Goal: Use online tool/utility: Use online tool/utility

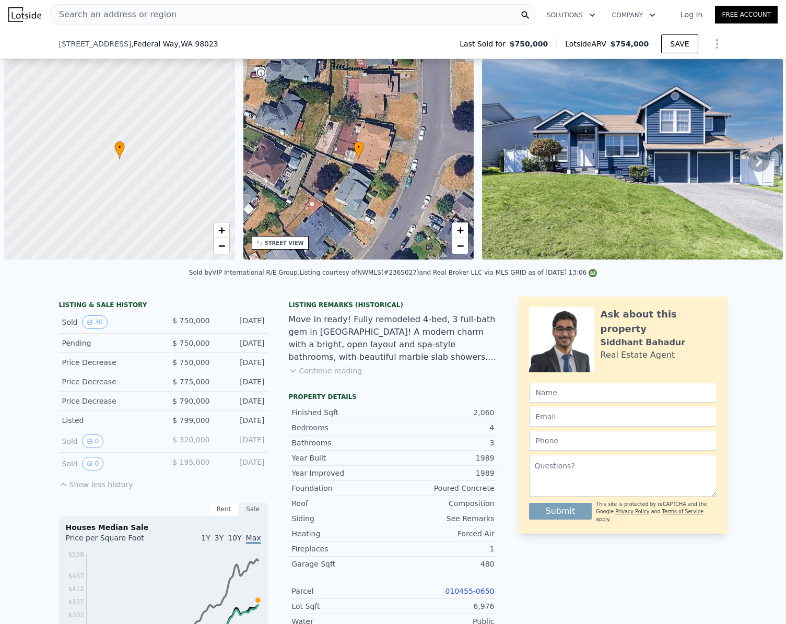
scroll to position [0, 4]
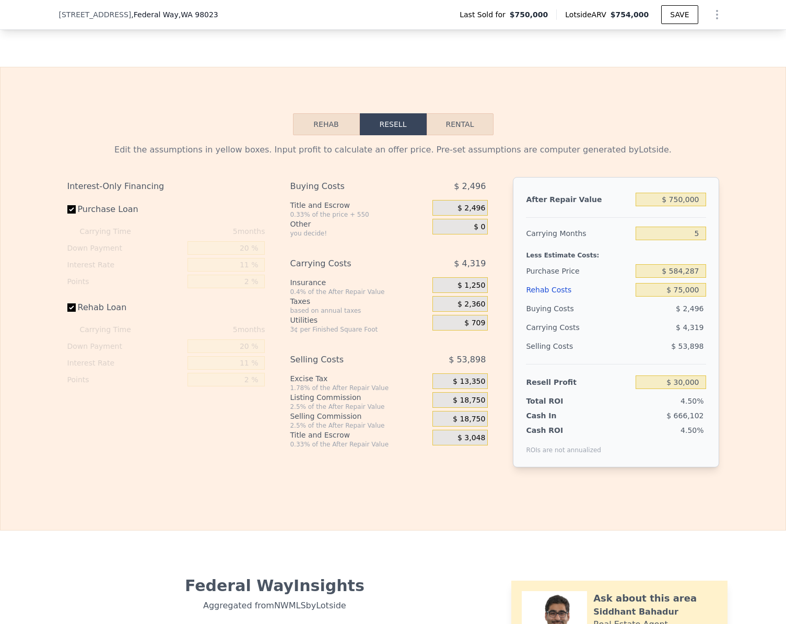
checkbox input "true"
type input "$ 754,000"
type input "$ 0"
type input "-$ 97,056"
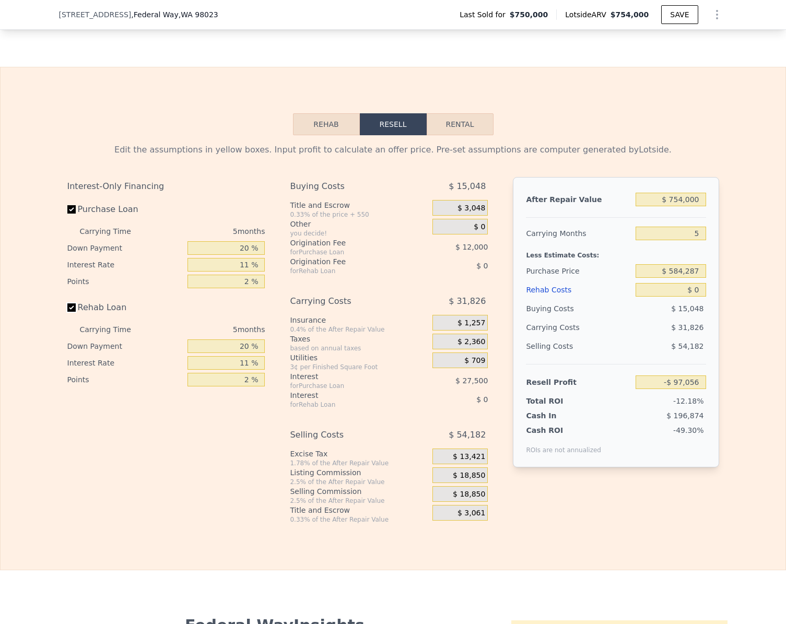
click at [67, 312] on input "Rehab Loan" at bounding box center [71, 308] width 8 height 8
checkbox input "false"
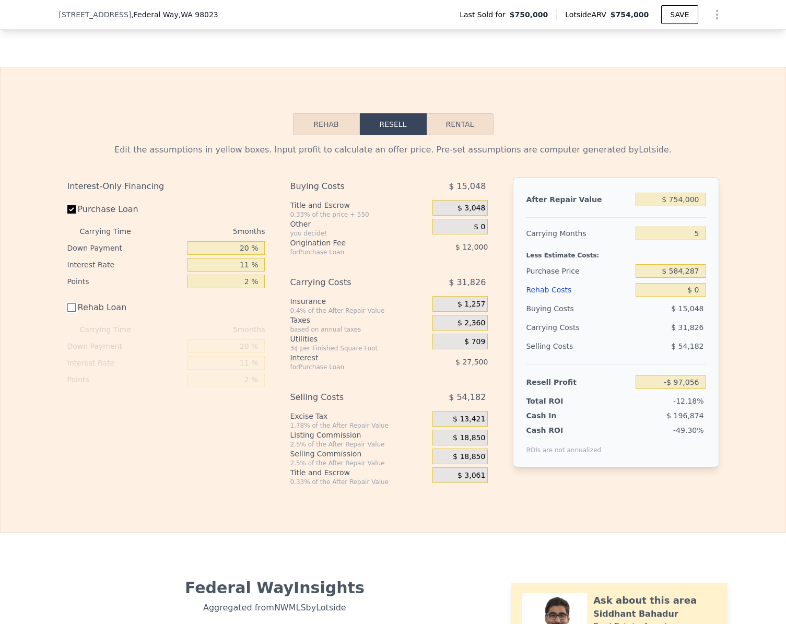
click at [314, 135] on button "Rehab" at bounding box center [326, 124] width 67 height 22
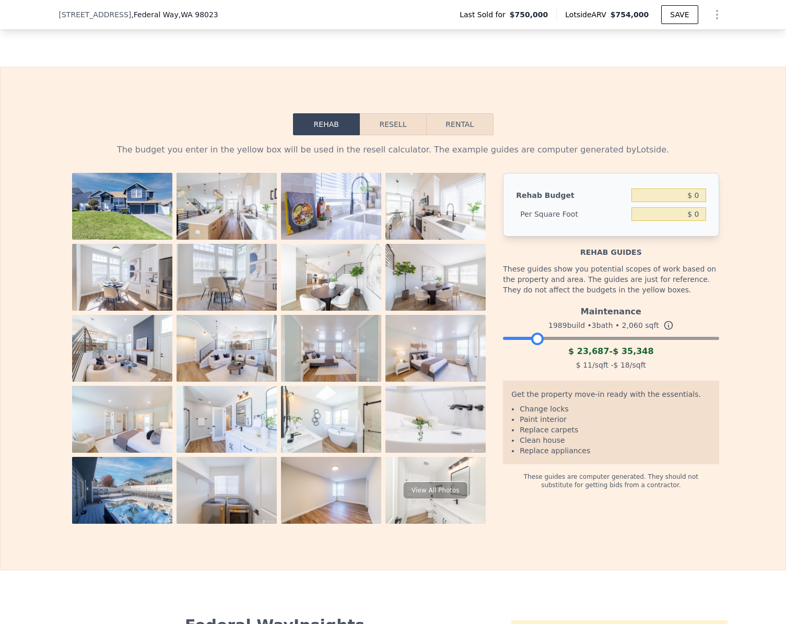
click at [535, 339] on div at bounding box center [611, 336] width 216 height 6
click at [550, 339] on div at bounding box center [611, 336] width 216 height 6
click at [564, 339] on div at bounding box center [611, 336] width 216 height 6
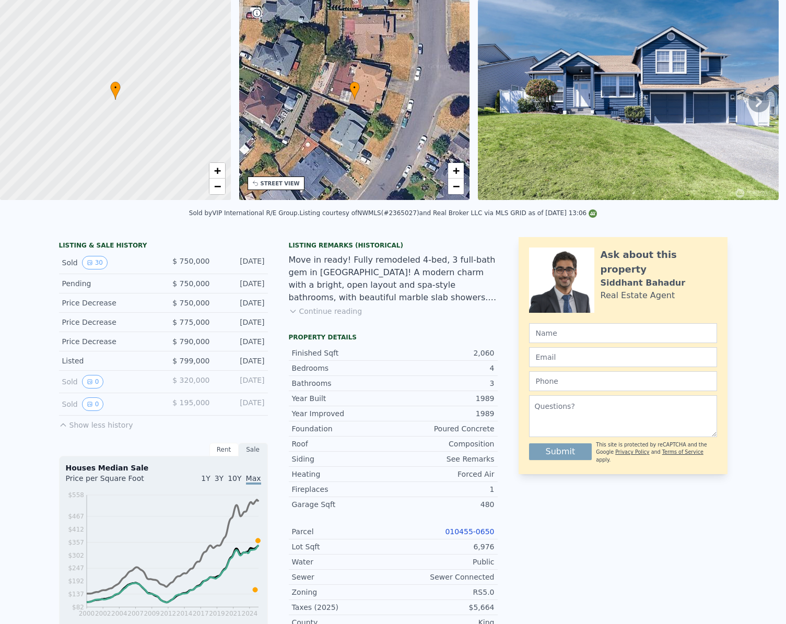
scroll to position [0, 0]
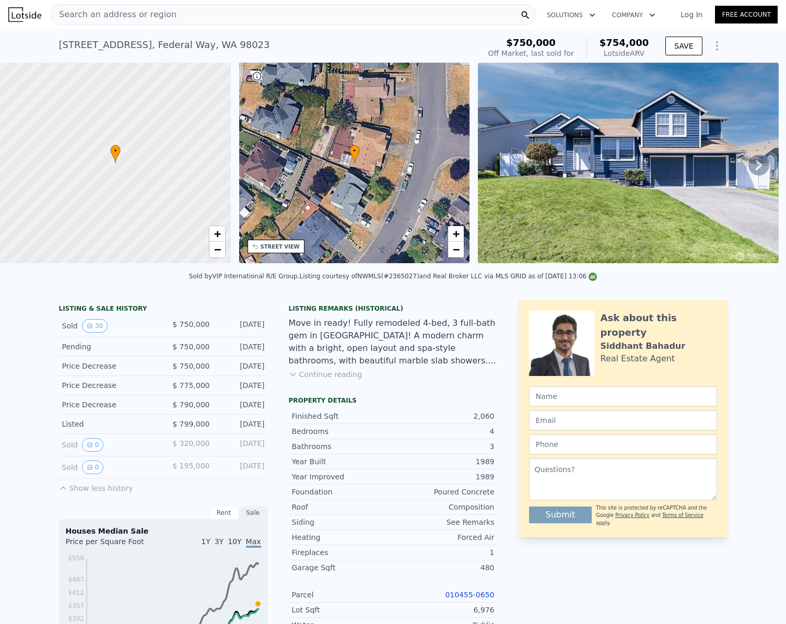
click at [198, 29] on div "[STREET_ADDRESS] Sold [DATE] for $750k (~ARV $754k ) $750,000 Off Market, last …" at bounding box center [393, 45] width 669 height 33
click at [196, 15] on div "Search an address or region" at bounding box center [293, 14] width 486 height 21
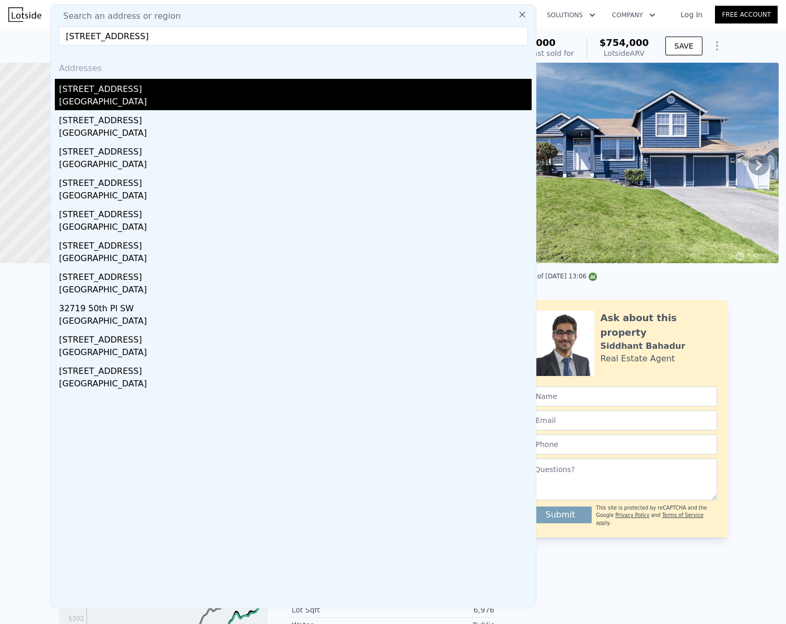
type input "[STREET_ADDRESS]"
click at [128, 100] on div "[GEOGRAPHIC_DATA]" at bounding box center [295, 103] width 473 height 15
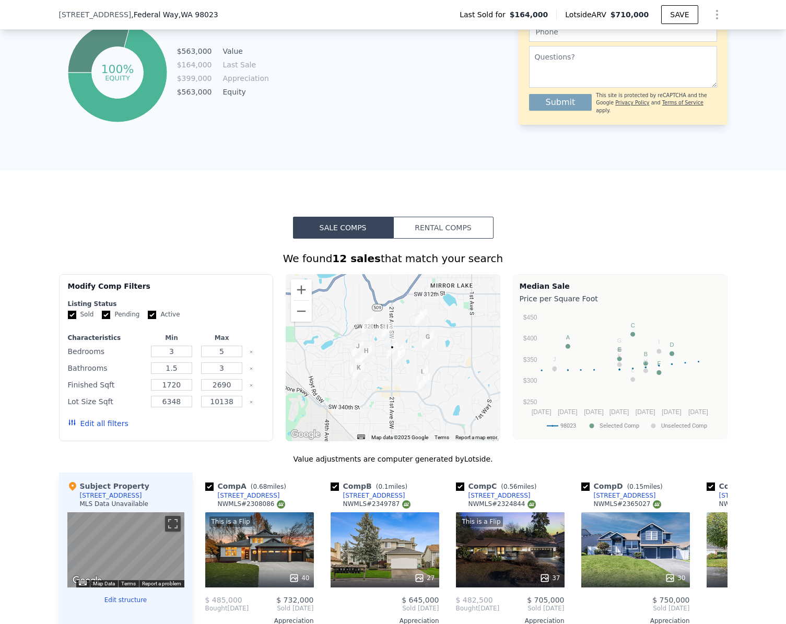
scroll to position [627, 0]
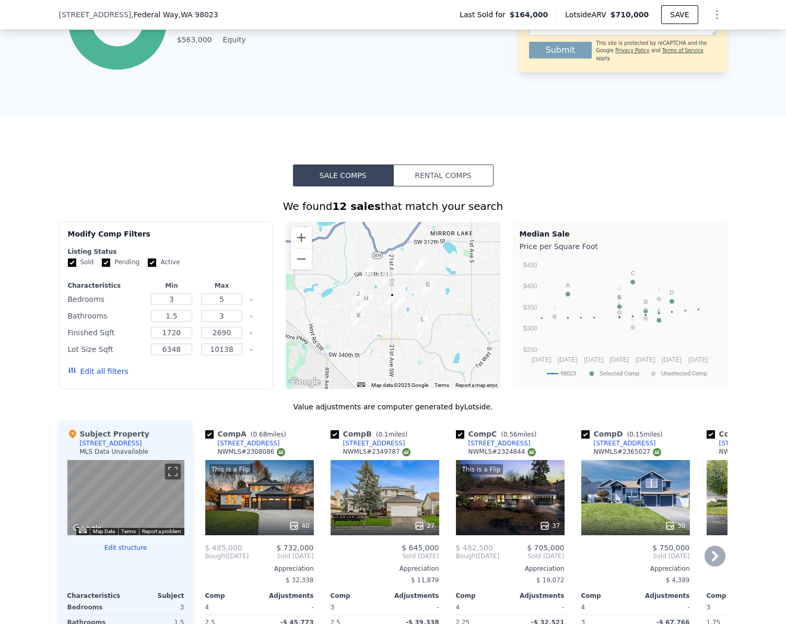
click at [656, 514] on div "30" at bounding box center [636, 497] width 109 height 75
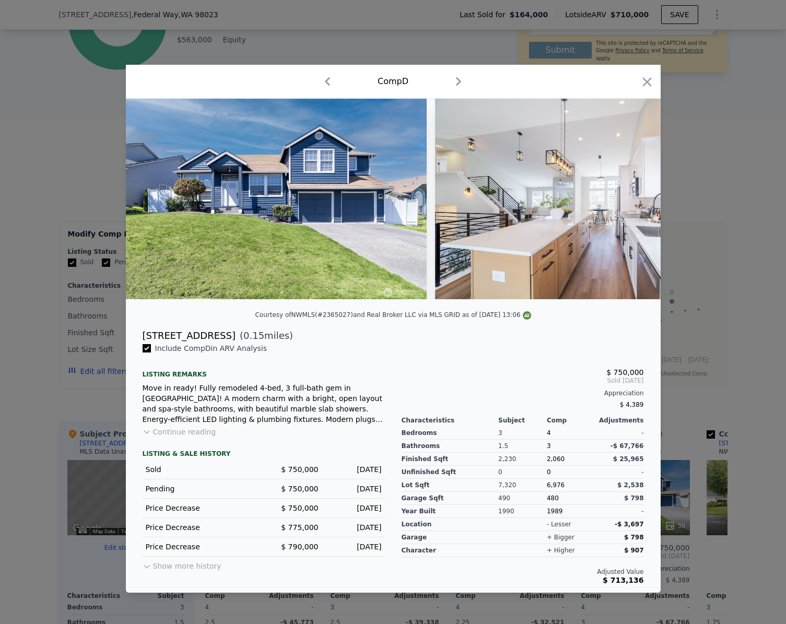
click at [103, 507] on div at bounding box center [393, 312] width 786 height 624
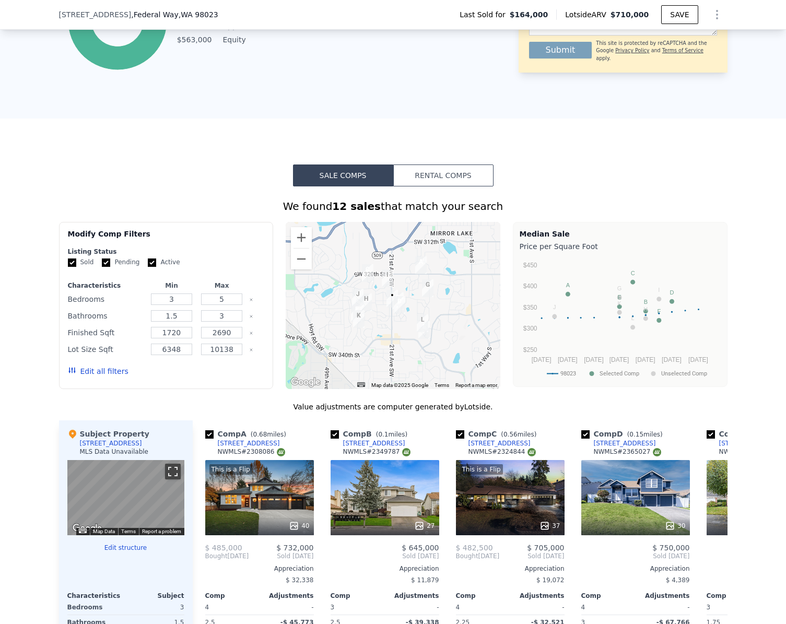
click at [169, 477] on button "Toggle fullscreen view" at bounding box center [173, 472] width 16 height 16
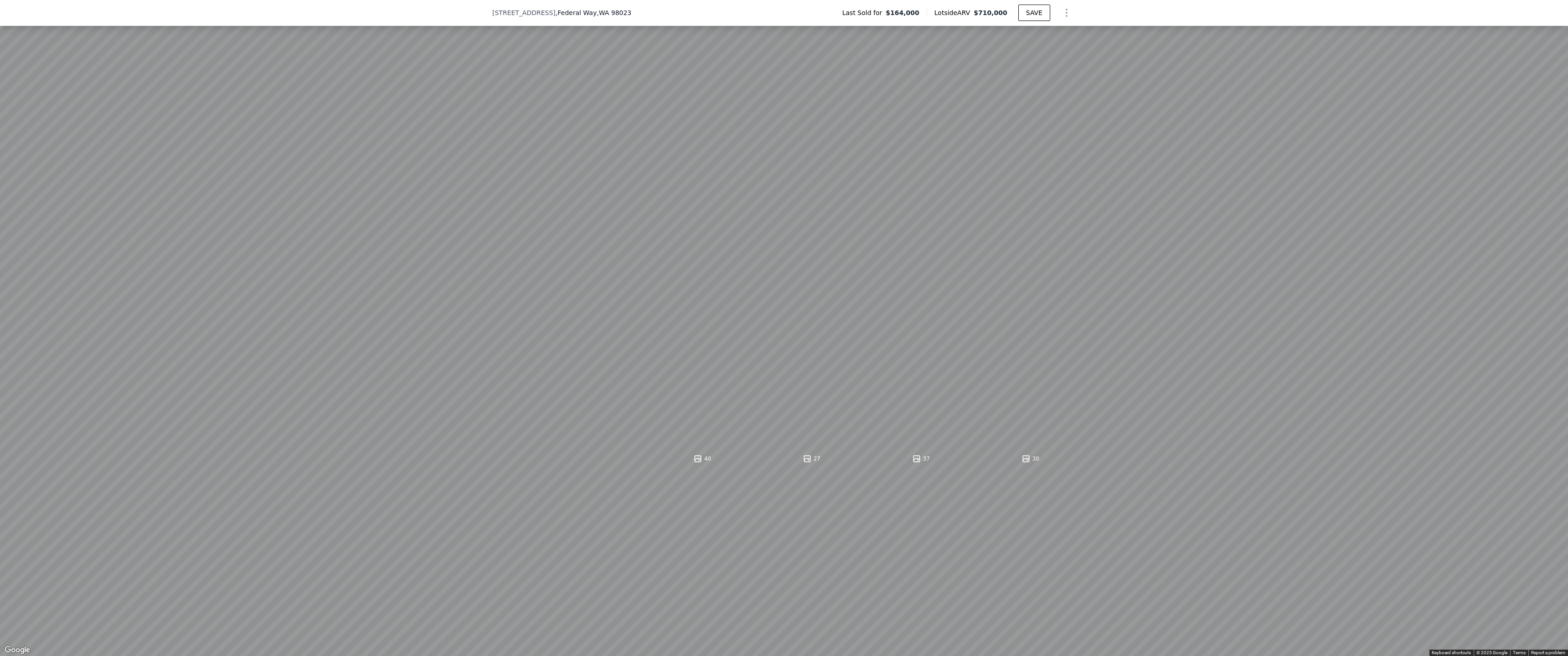
click at [685, 11] on button "Toggle fullscreen view" at bounding box center [1558, 10] width 14 height 14
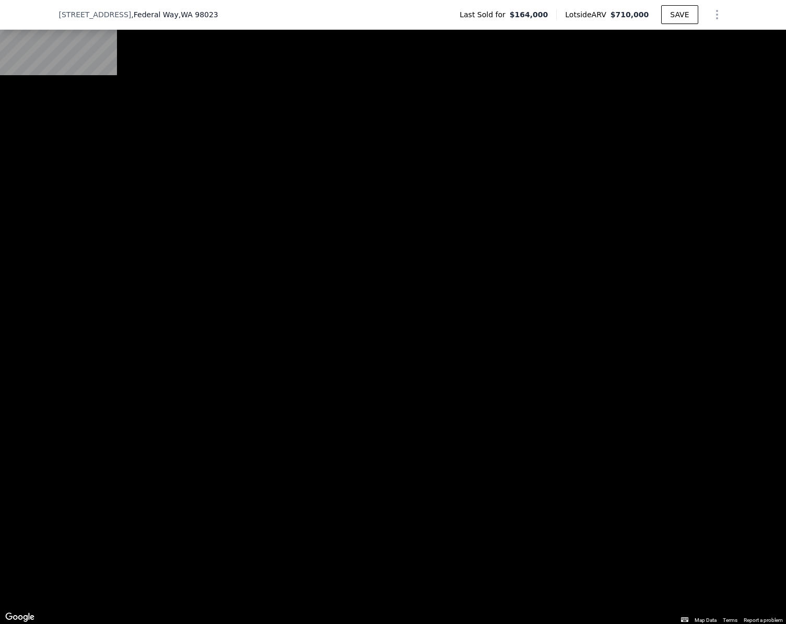
scroll to position [1411, 0]
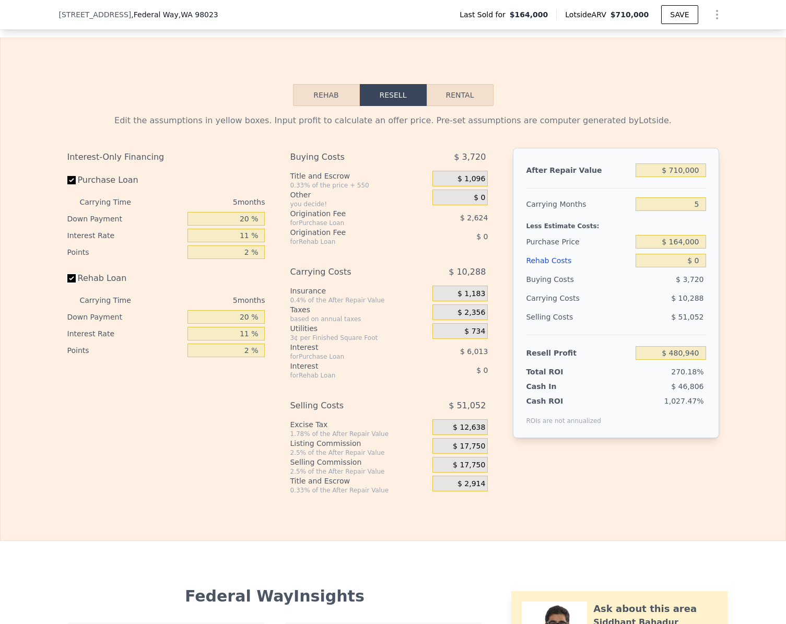
click at [67, 283] on input "Rehab Loan" at bounding box center [71, 278] width 8 height 8
checkbox input "false"
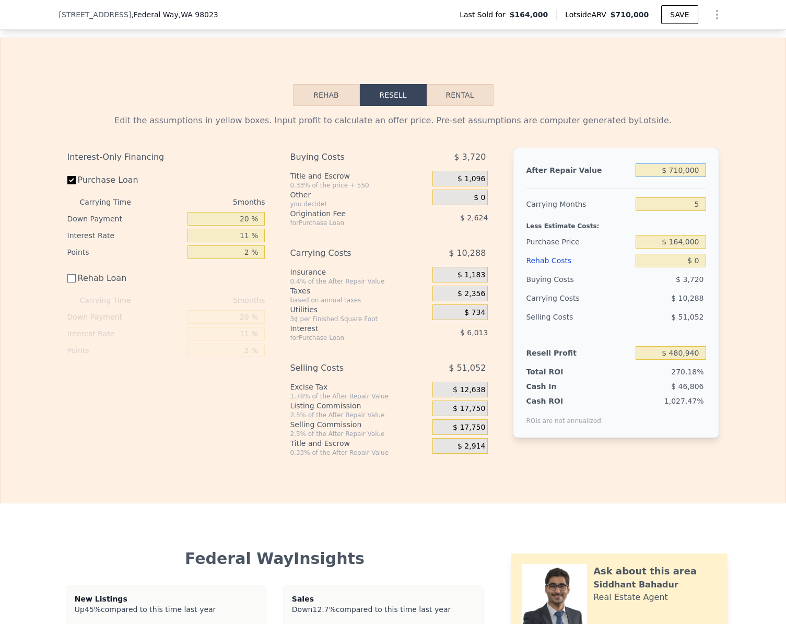
click at [696, 177] on input "$ 710,000" at bounding box center [671, 171] width 70 height 14
click at [312, 106] on button "Rehab" at bounding box center [326, 95] width 67 height 22
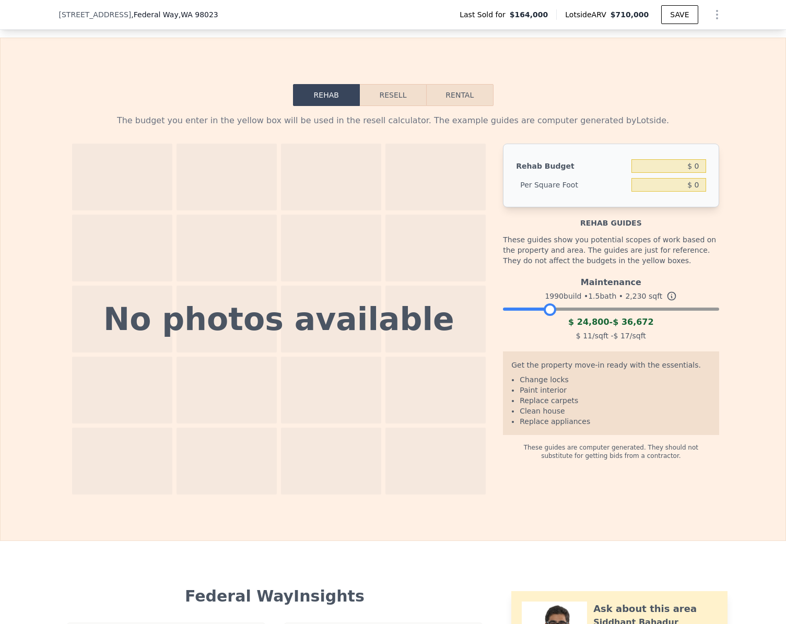
click at [547, 310] on div at bounding box center [611, 307] width 216 height 6
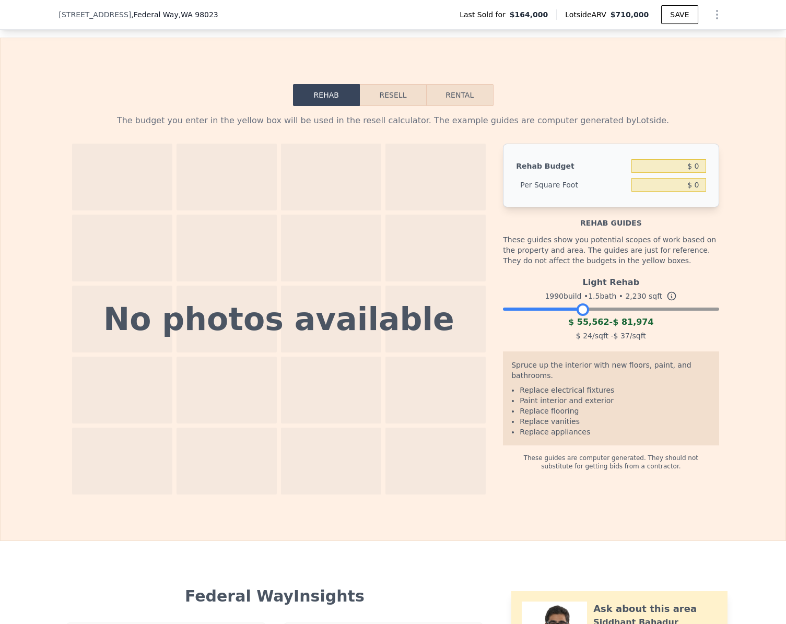
click at [578, 310] on div at bounding box center [611, 307] width 216 height 6
click at [398, 106] on button "Resell" at bounding box center [393, 95] width 66 height 22
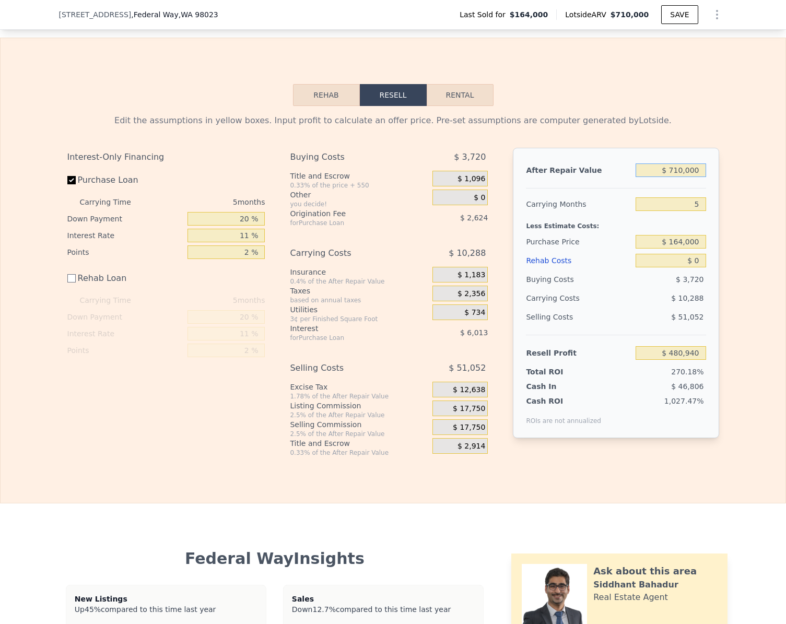
click at [696, 177] on input "$ 710,000" at bounding box center [671, 171] width 70 height 14
type input "$ 7"
type input "-$ 177,368"
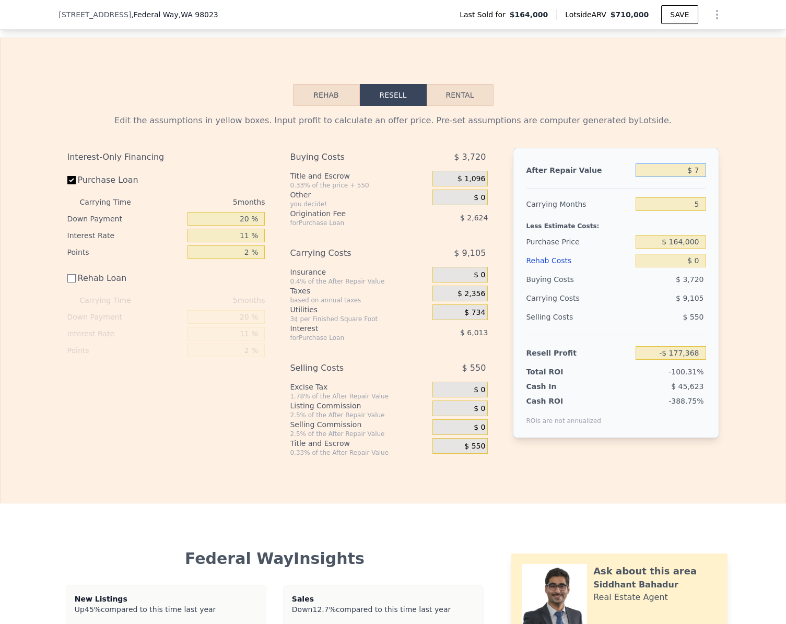
type input "$ 75"
type input "-$ 177,305"
type input "$ 750"
type input "-$ 176,679"
type input "$ 75,000"
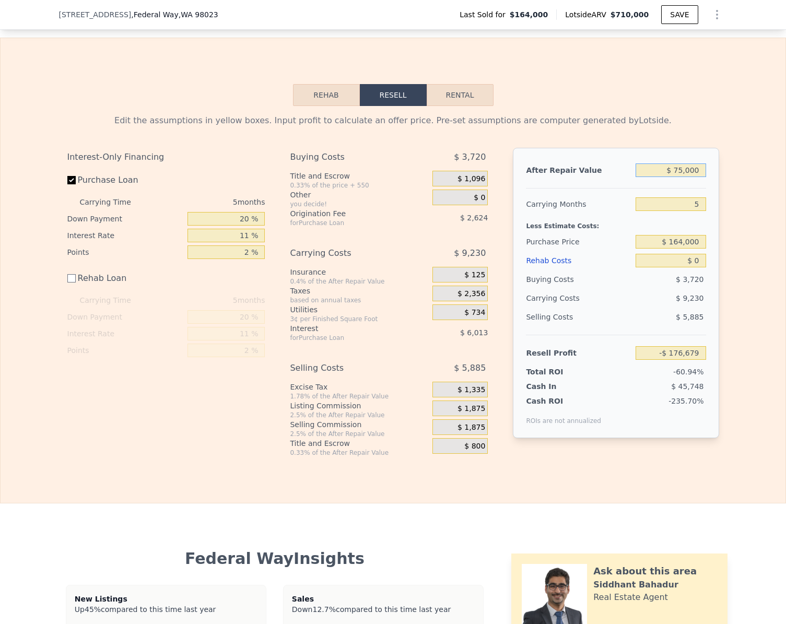
type input "-$ 170,423"
type input "$ 750,000"
type input "$ 518,027"
type input "$ 750,000"
click at [699, 360] on input "$ 518,027" at bounding box center [671, 353] width 70 height 14
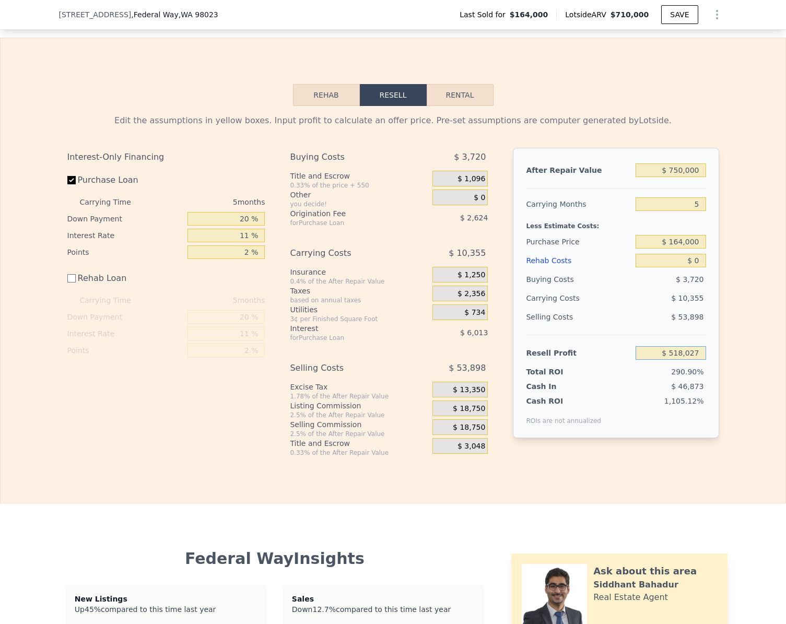
click at [699, 360] on input "$ 518,027" at bounding box center [671, 353] width 70 height 14
click at [690, 251] on div "$ 164,000" at bounding box center [671, 242] width 70 height 19
click at [696, 268] on input "$ 0" at bounding box center [671, 261] width 70 height 14
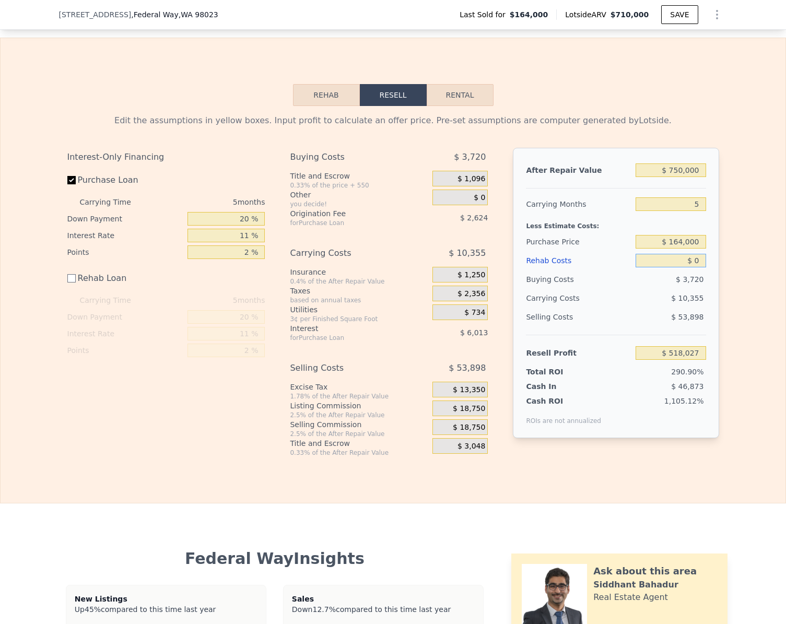
click at [696, 268] on input "$ 0" at bounding box center [671, 261] width 70 height 14
type input "$ 8"
type input "$ 518,019"
type input "$ 80"
type input "$ 517,947"
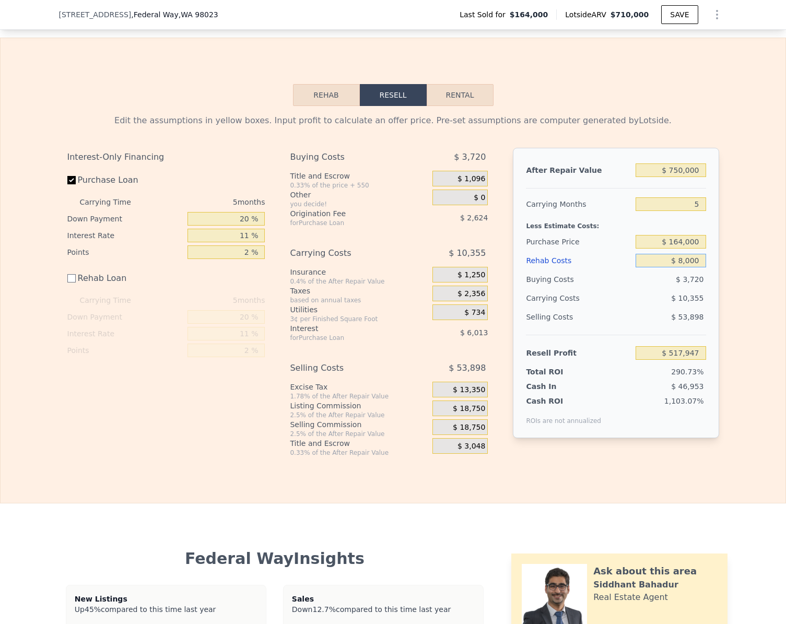
type input "$ 80,000"
type input "$ 438,027"
type input "$ 80,000"
click at [688, 249] on input "$ 164,000" at bounding box center [671, 242] width 70 height 14
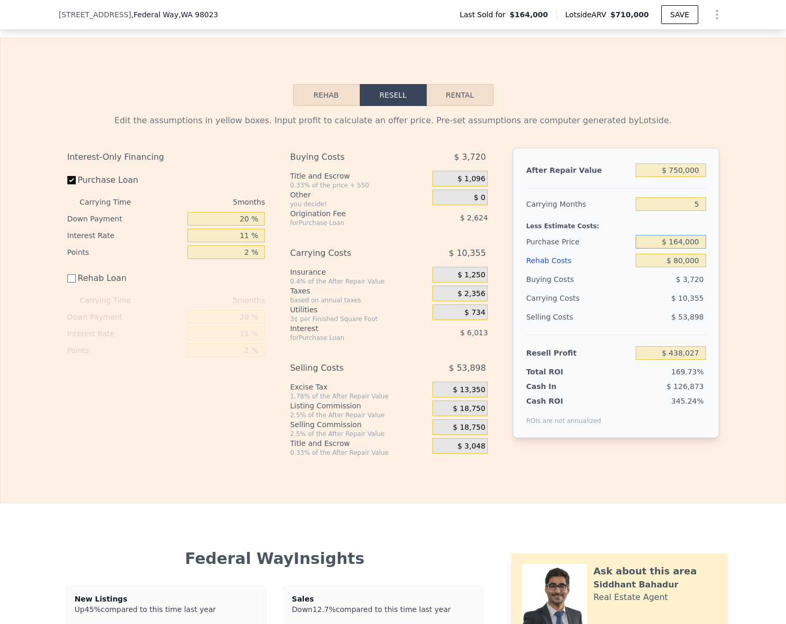
click at [688, 249] on input "$ 164,000" at bounding box center [671, 242] width 70 height 14
type input "$ 600,000"
click at [752, 310] on div "Edit the assumptions in yellow boxes. Input profit to calculate an offer price.…" at bounding box center [393, 281] width 785 height 351
type input "-$ 22,386"
click at [68, 184] on input "Purchase Loan" at bounding box center [71, 180] width 8 height 8
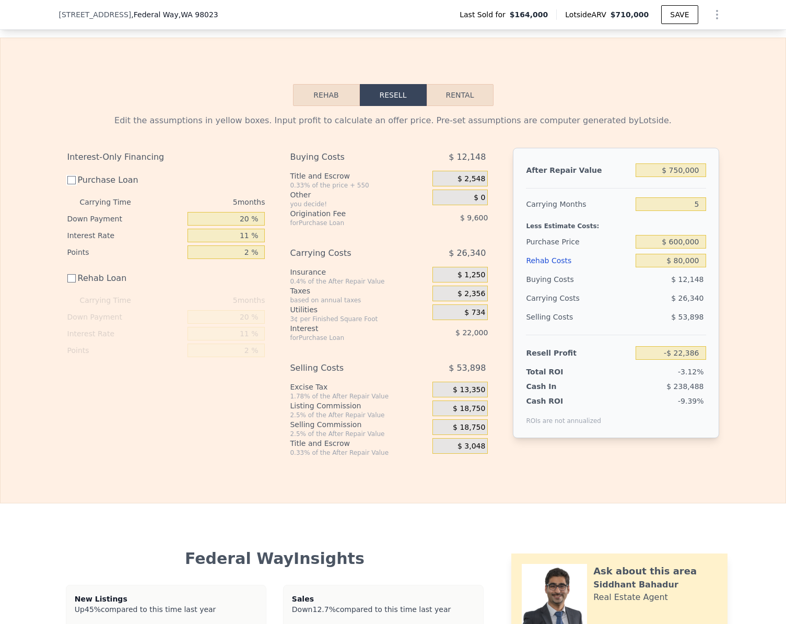
checkbox input "false"
type input "$ 9,214"
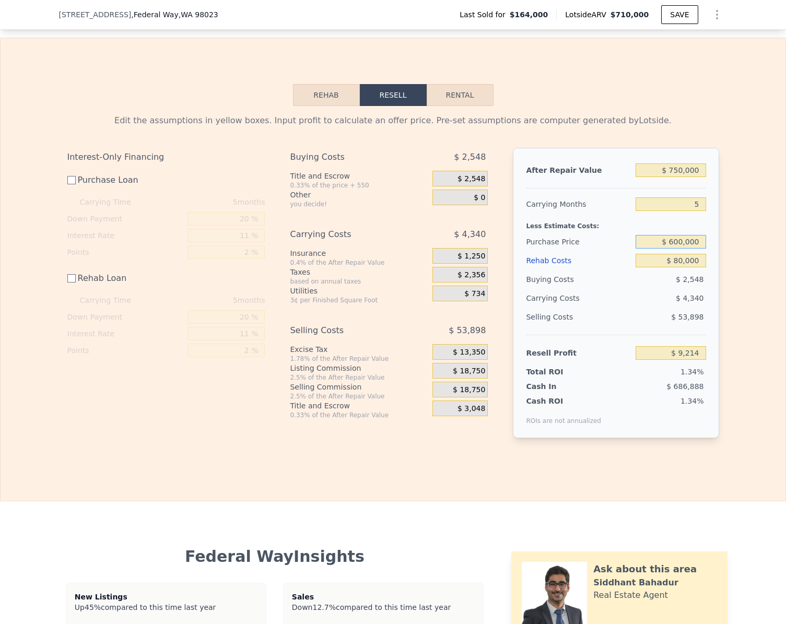
click at [698, 249] on input "$ 600,000" at bounding box center [671, 242] width 70 height 14
type input "$ 550,000"
click at [734, 270] on div "Edit the assumptions in yellow boxes. Input profit to calculate an offer price.…" at bounding box center [393, 280] width 785 height 349
type input "$ 59,380"
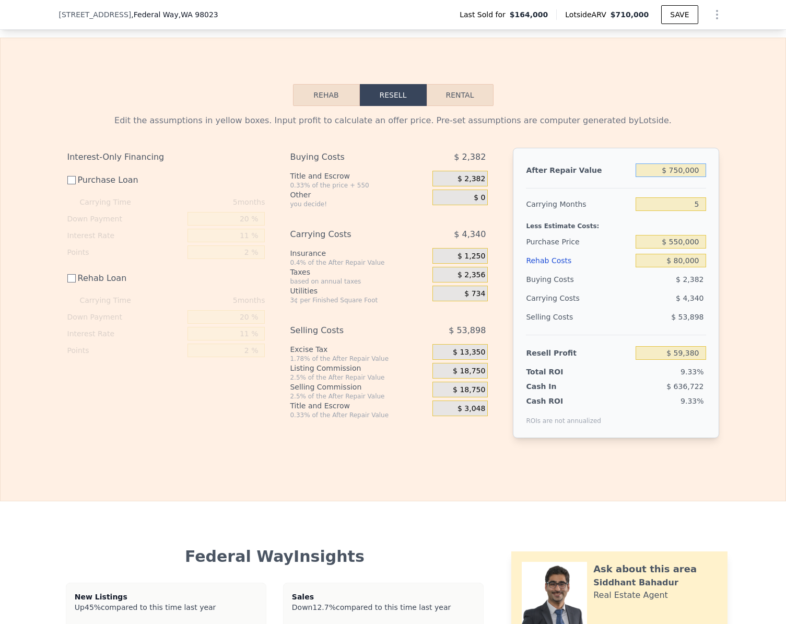
click at [700, 177] on input "$ 750,000" at bounding box center [671, 171] width 70 height 14
type input "$ 6"
type input "-$ 636,016"
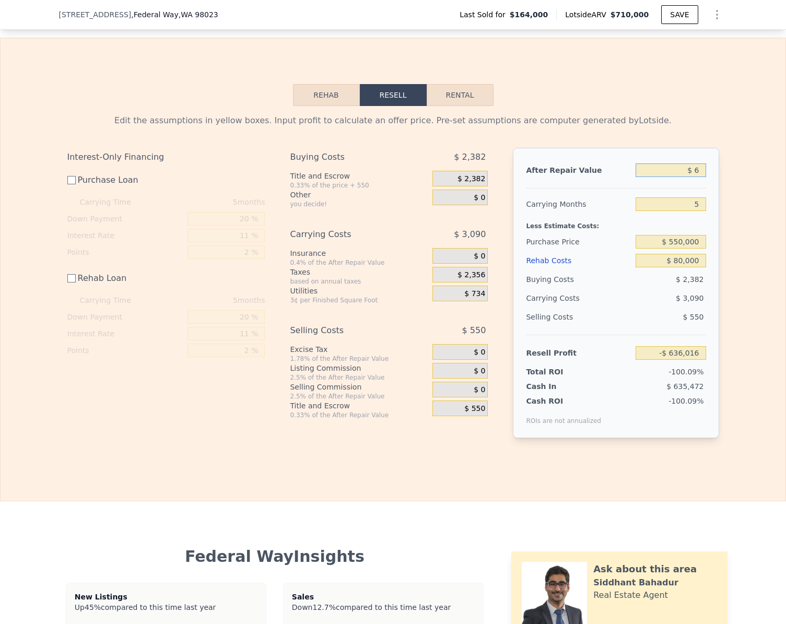
type input "$ 67"
type input "-$ 635,960"
type input "$ 675"
type input "-$ 635,396"
type input "$ 6,755"
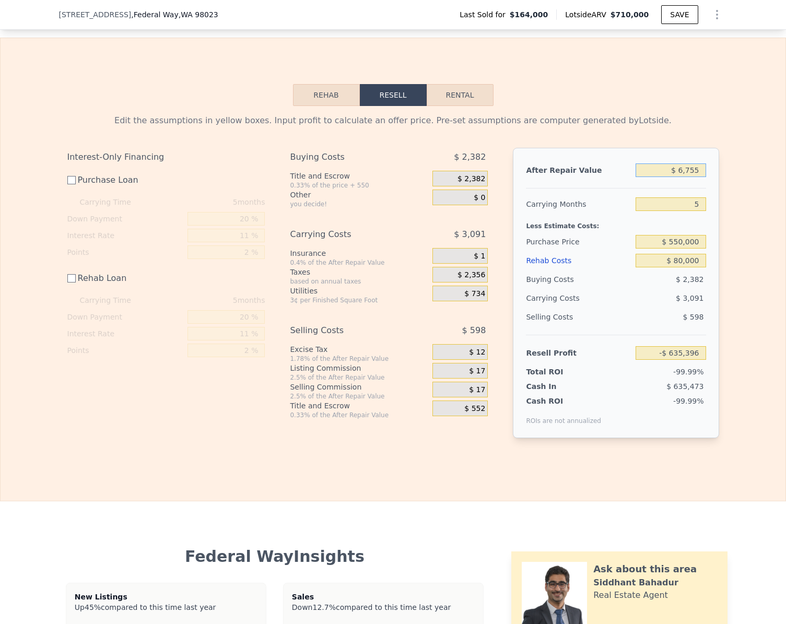
type input "-$ 629,758"
type input "$ 67,555"
type input "-$ 573,385"
type input "$ 675,555"
type input "-$ 9,646"
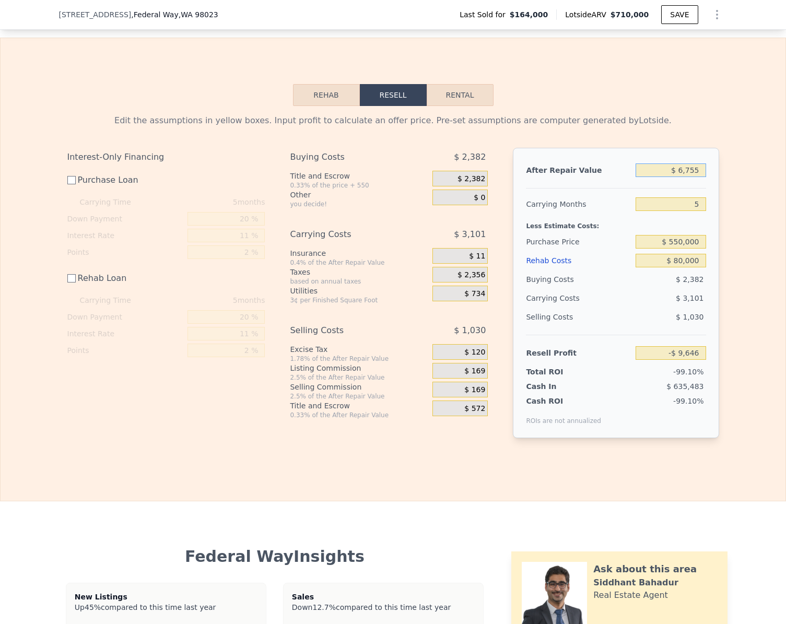
type input "$ 675"
type input "-$ 635,396"
type input "$ 67"
type input "-$ 635,960"
type input "$ 675"
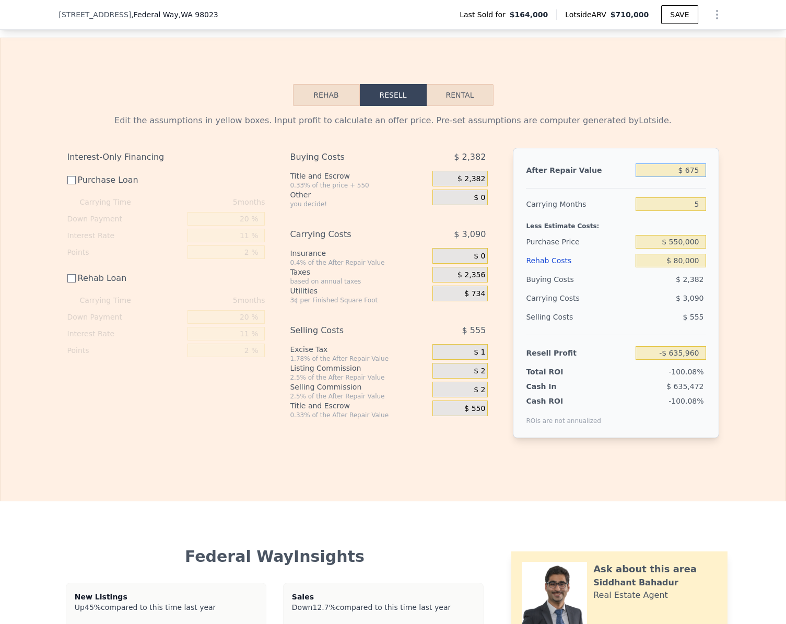
type input "-$ 635,396"
type input "$ 67,500"
type input "-$ 573,438"
type input "$ 675,000"
type input "-$ 10,160"
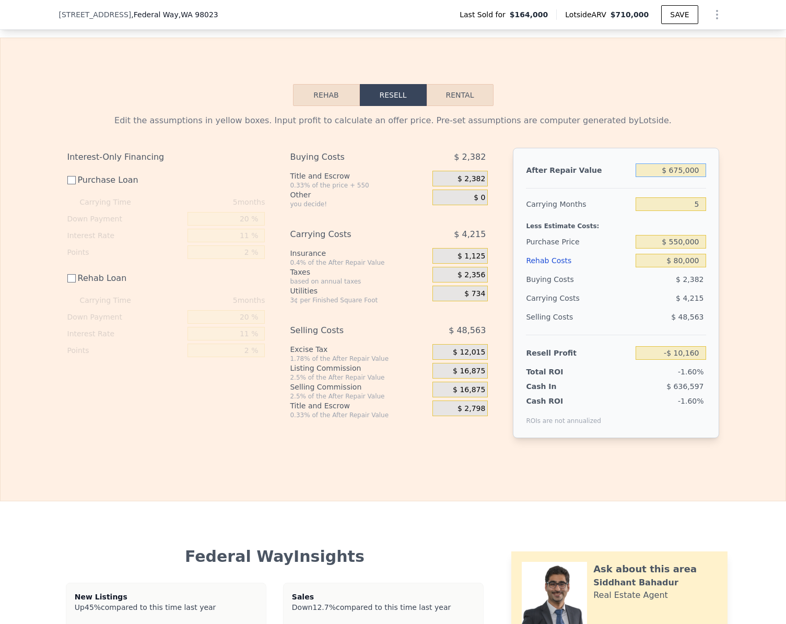
type input "$ 675,000"
click at [694, 268] on input "$ 80,000" at bounding box center [671, 261] width 70 height 14
click at [721, 298] on div "Edit the assumptions in yellow boxes. Input profit to calculate an offer price.…" at bounding box center [393, 280] width 669 height 349
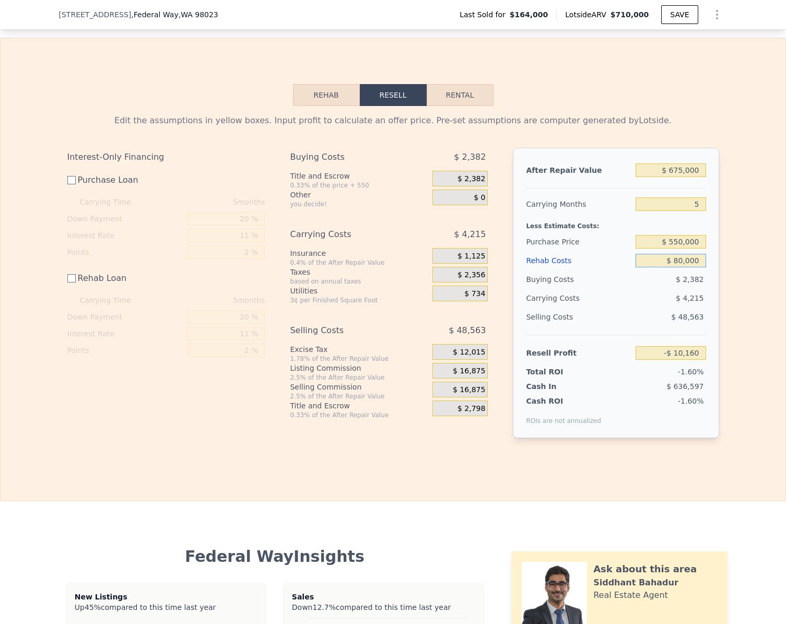
click at [699, 268] on input "$ 80,000" at bounding box center [671, 261] width 70 height 14
checkbox input "true"
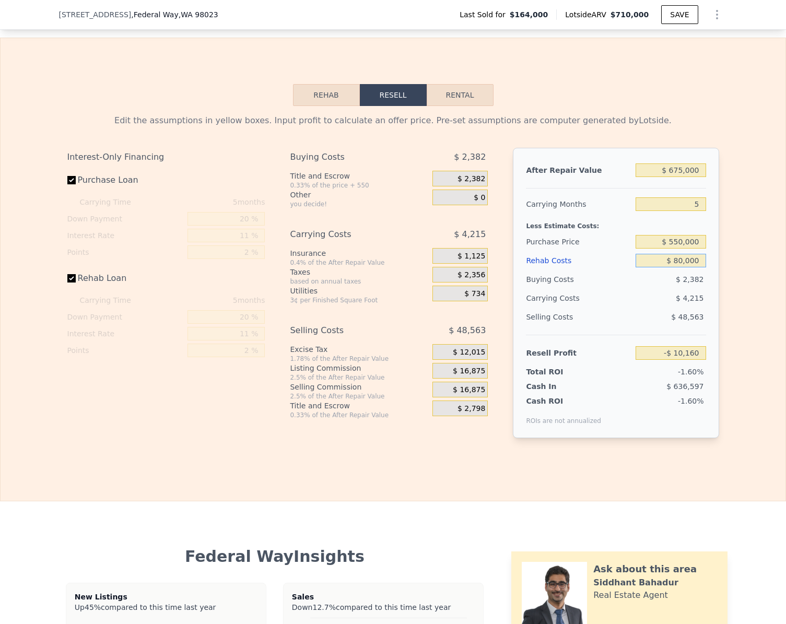
type input "$ 710,000"
type input "$ 0"
type input "$ 480,940"
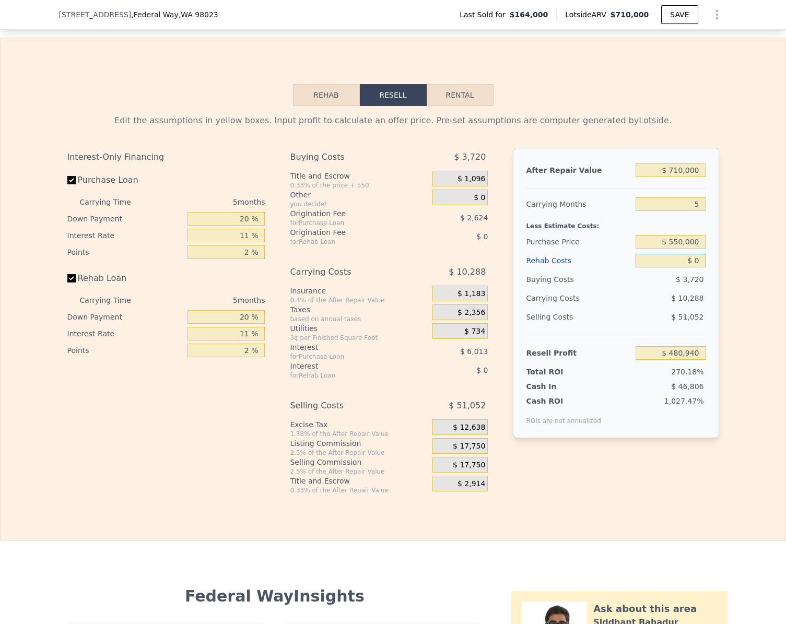
type input "$ 03"
type input "$ 480,937"
type input "$ 035"
type input "$ 480,904"
type input "$ 0350"
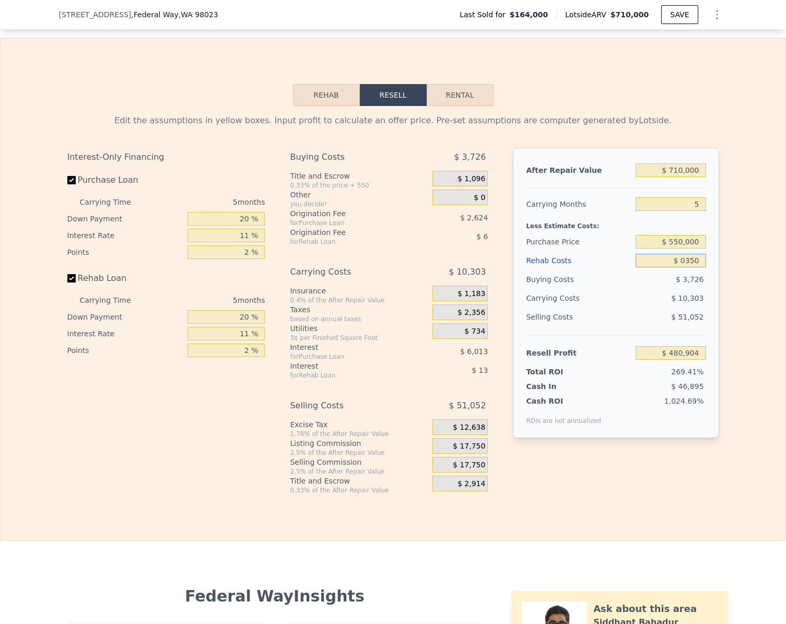
type input "$ 480,569"
type input "$ 03,500"
type input "$ 477,254"
type input "$ 035"
type input "$ 480,904"
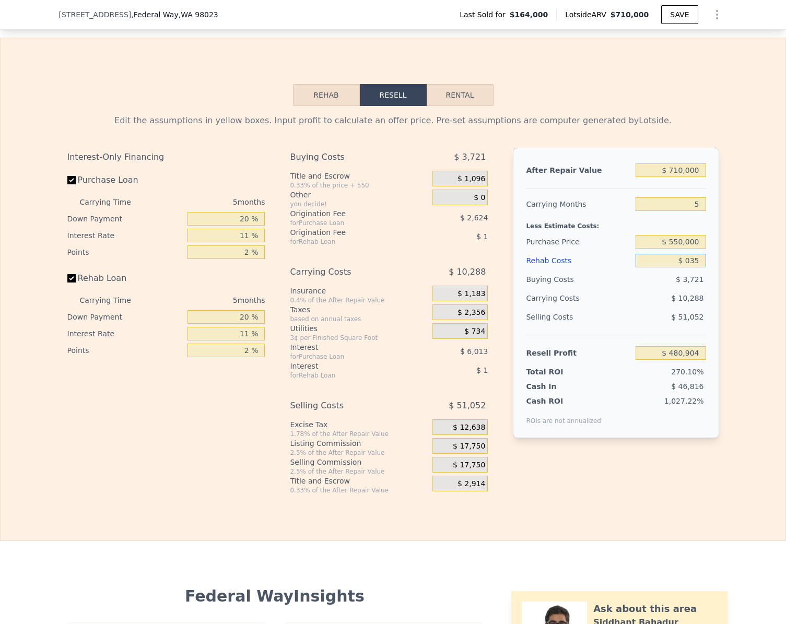
type input "$ 03"
type input "$ 480,937"
type input "$ 0"
type input "$ 480,940"
type input "$ 35"
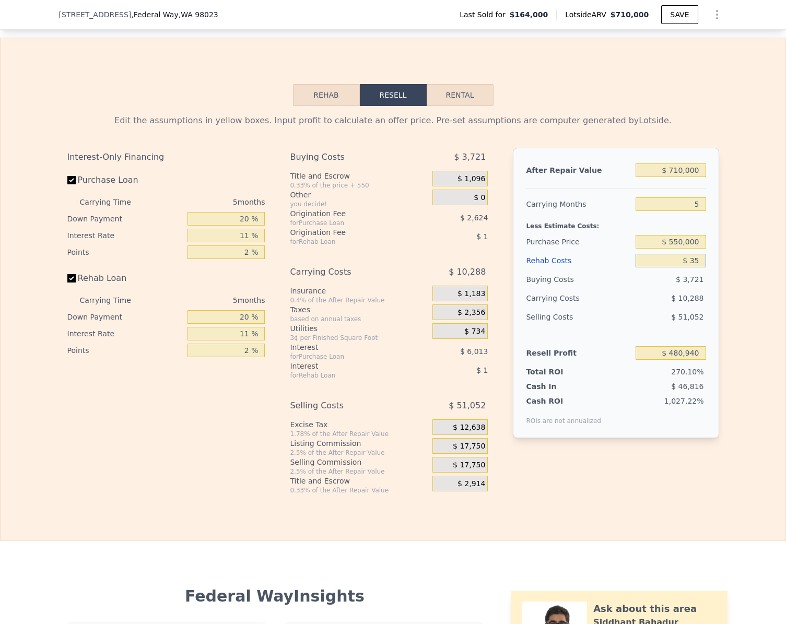
type input "$ 480,904"
type input "$ 3,500"
type input "$ 480,569"
type input "$ 35,000"
type input "$ 444,095"
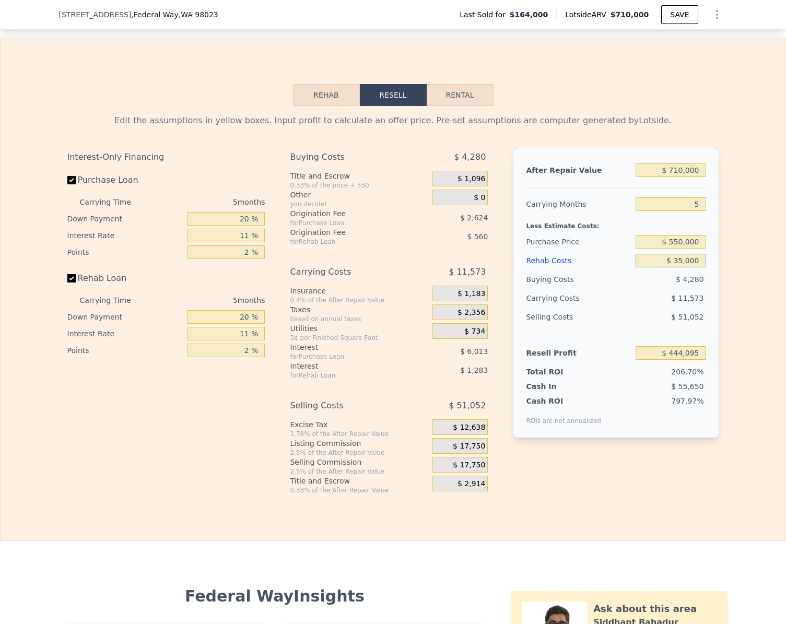
type input "$ 35,000"
click at [73, 288] on label "Rehab Loan" at bounding box center [125, 278] width 117 height 19
click at [73, 283] on input "Rehab Loan" at bounding box center [71, 278] width 8 height 8
checkbox input "false"
type input "$ 445,940"
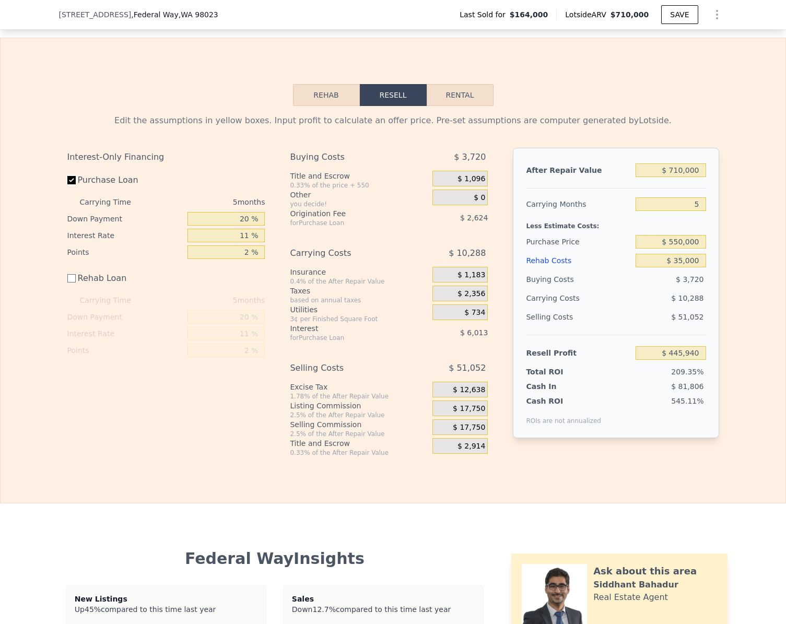
click at [69, 184] on input "Purchase Loan" at bounding box center [71, 180] width 8 height 8
checkbox input "false"
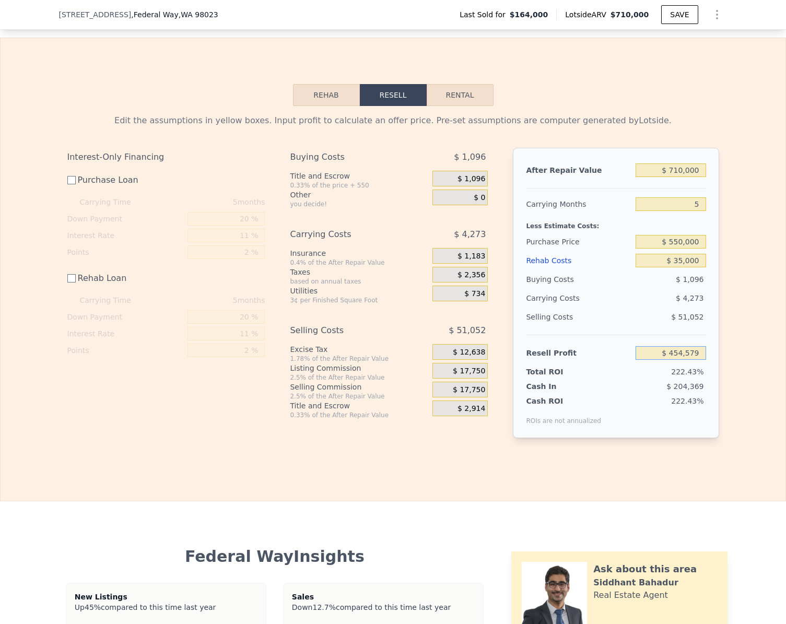
click at [693, 360] on input "$ 454,579" at bounding box center [671, 353] width 70 height 14
type input "$ 30,000"
click at [736, 359] on div "Edit the assumptions in yellow boxes. Input profit to calculate an offer price.…" at bounding box center [393, 280] width 785 height 349
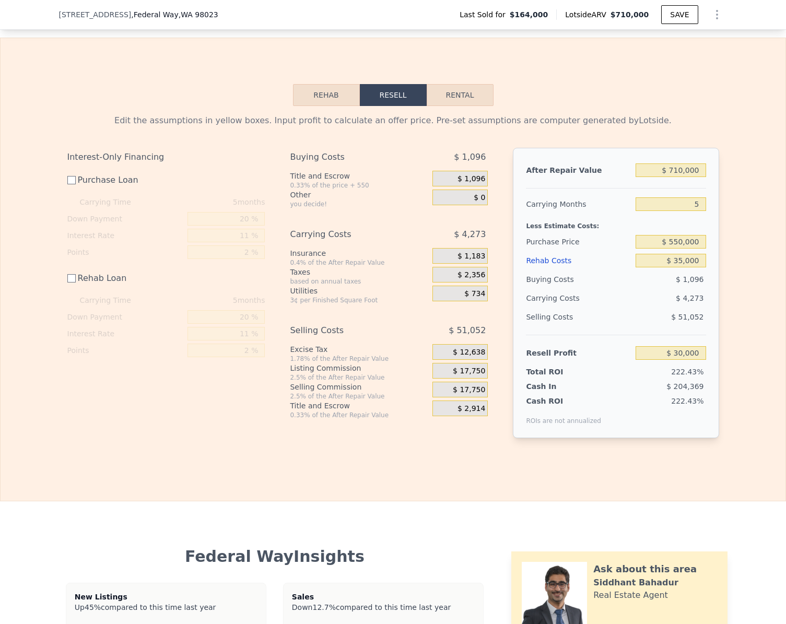
type input "$ 587,170"
click at [697, 177] on input "$ 710,000" at bounding box center [671, 171] width 70 height 14
type input "$ 6"
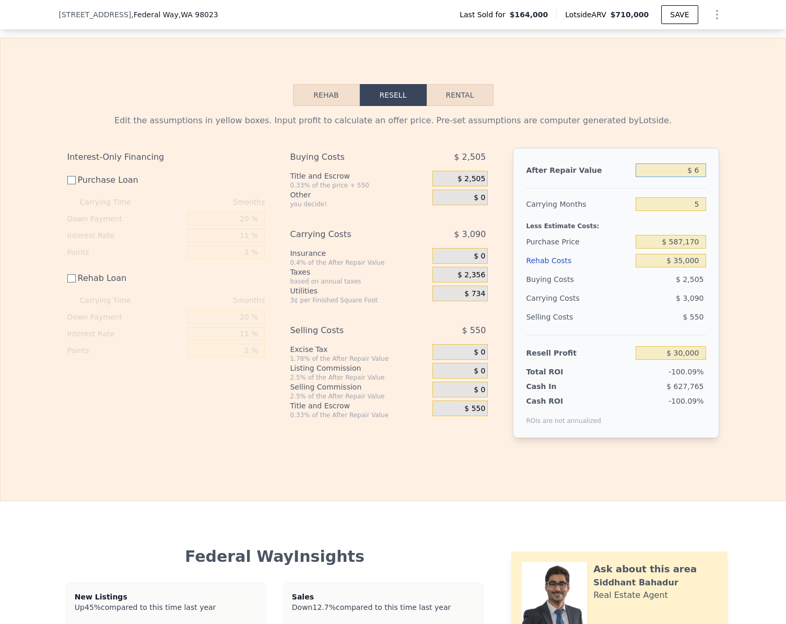
type input "-$ 628,309"
type input "$ 67"
type input "-$ 628,253"
type input "$ 675"
type input "-$ 627,689"
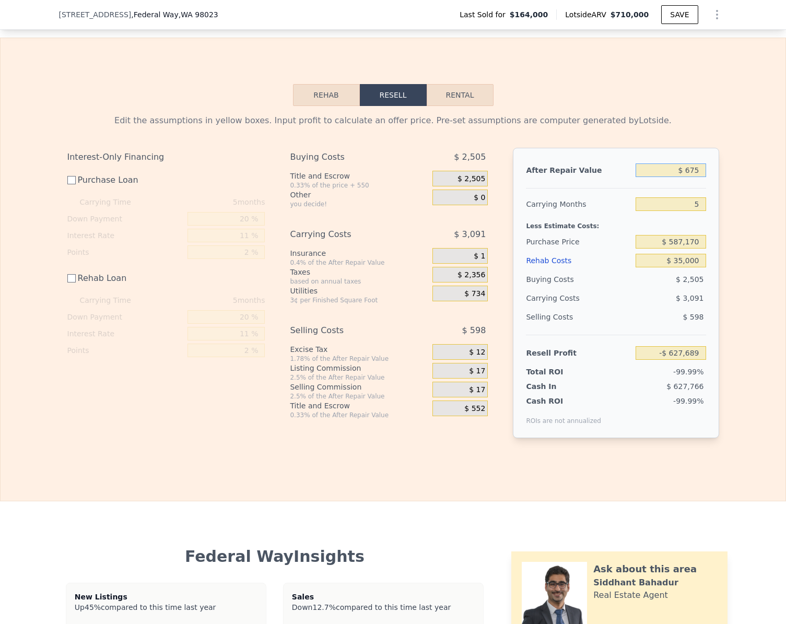
type input "$ 6,750"
type input "-$ 622,056"
type input "$ 67,500"
type input "-$ 565,731"
type input "$ 675,000"
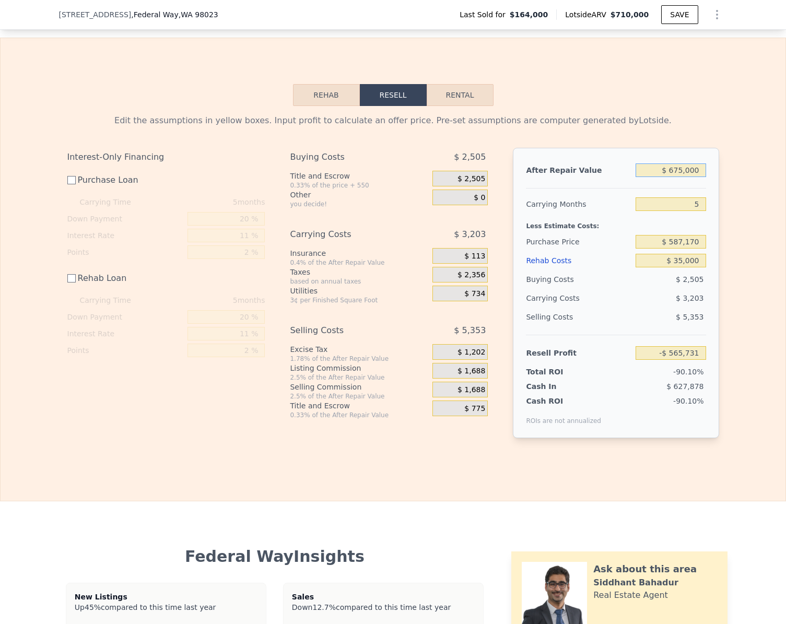
type input "-$ 2,453"
type input "$ 675,000"
click at [718, 285] on div "Edit the assumptions in yellow boxes. Input profit to calculate an offer price.…" at bounding box center [393, 280] width 669 height 349
click at [699, 360] on input "-$ 2,453" at bounding box center [671, 353] width 70 height 14
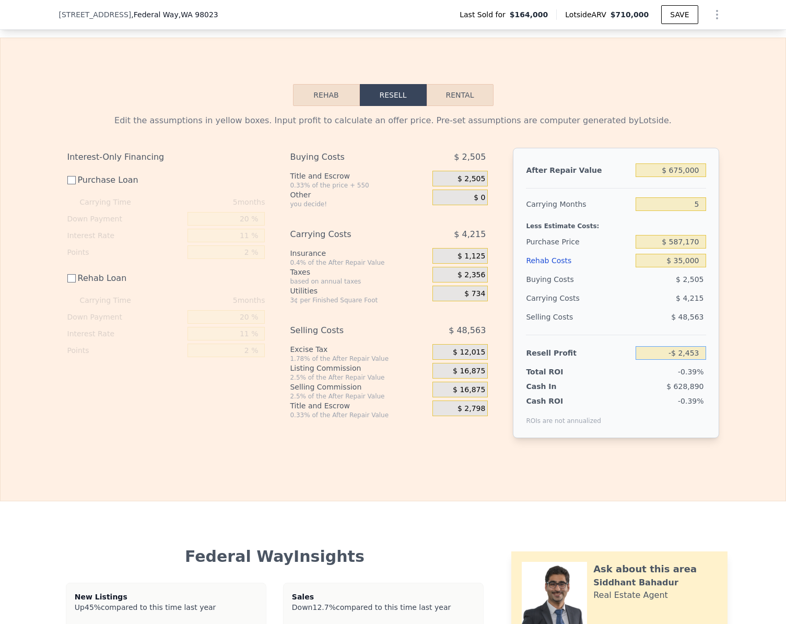
click at [699, 360] on input "-$ 2,453" at bounding box center [671, 353] width 70 height 14
type input "$ 45,000"
click at [729, 356] on div "Edit the assumptions in yellow boxes. Input profit to calculate an offer price.…" at bounding box center [393, 280] width 785 height 349
type input "$ 539,874"
click at [697, 177] on input "$ 675,000" at bounding box center [671, 171] width 70 height 14
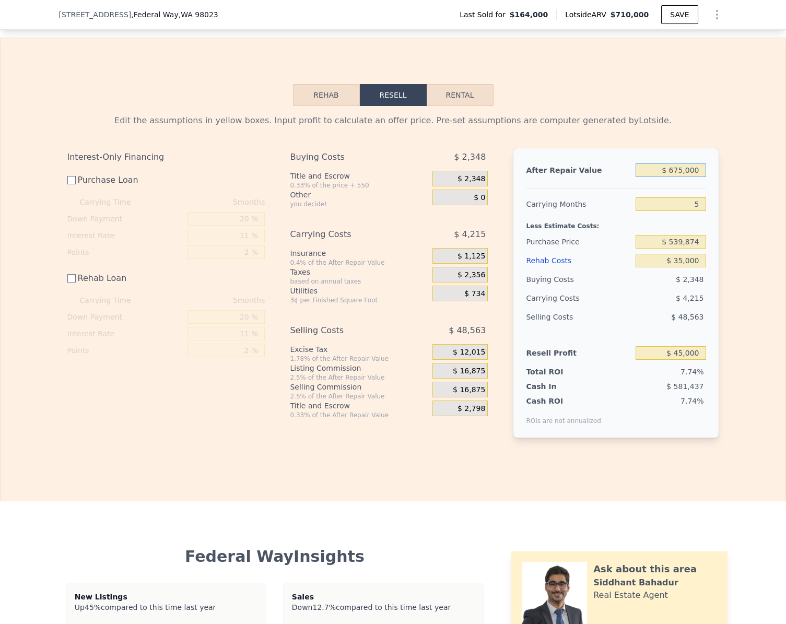
click at [697, 177] on input "$ 675,000" at bounding box center [671, 171] width 70 height 14
type input "$ 6"
type input "-$ 580,856"
type input "$ 65"
type input "-$ 580,802"
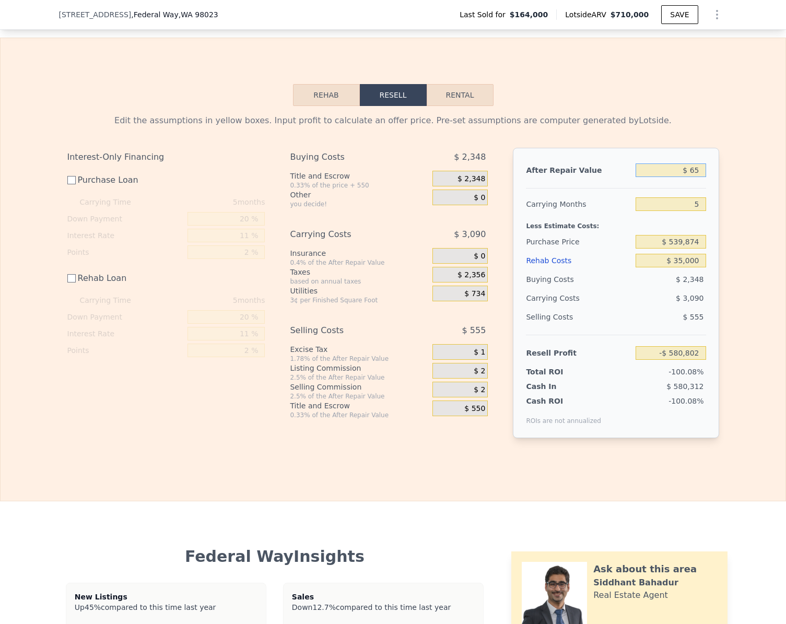
type input "$ 650"
type input "-$ 580,259"
type input "$ 65,000"
type input "-$ 520,593"
type input "$ 650,000"
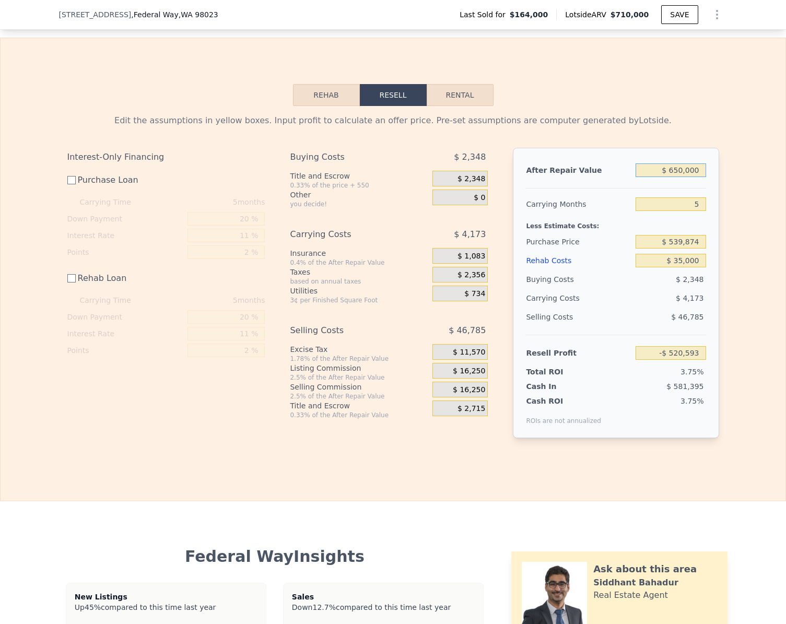
type input "$ 21,820"
type input "$ 650,000"
click at [740, 264] on div "Edit the assumptions in yellow boxes. Input profit to calculate an offer price.…" at bounding box center [393, 280] width 785 height 349
click at [698, 268] on input "$ 35,000" at bounding box center [671, 261] width 70 height 14
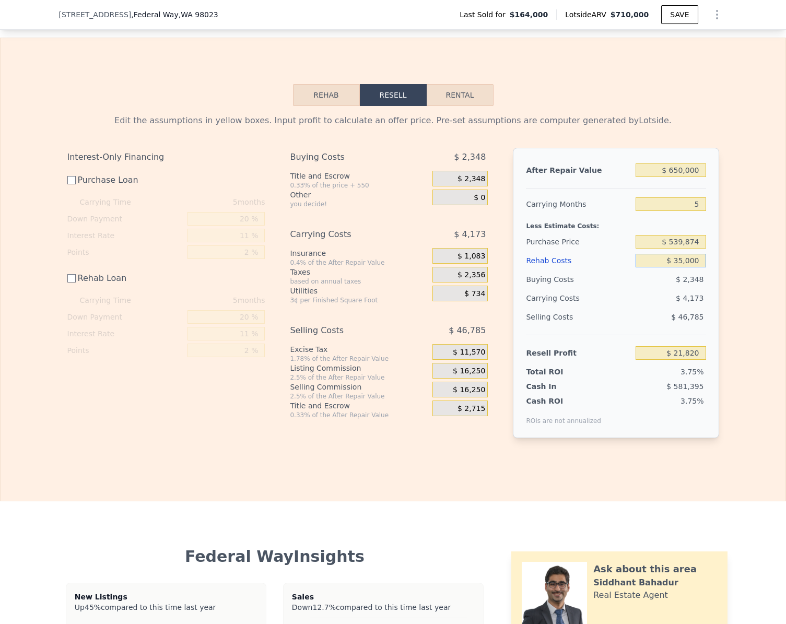
click at [698, 268] on input "$ 35,000" at bounding box center [671, 261] width 70 height 14
type input "$ 25"
type input "$ 56,795"
type input "$ 250"
type input "$ 56,570"
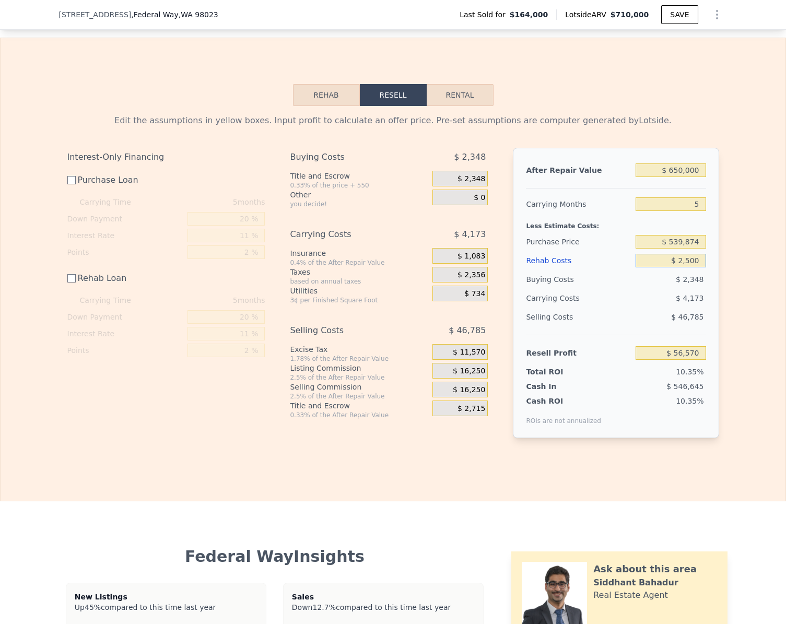
type input "$ 25,000"
type input "$ 31,820"
type input "$ 25,000"
click at [697, 360] on input "$ 31,820" at bounding box center [671, 353] width 70 height 14
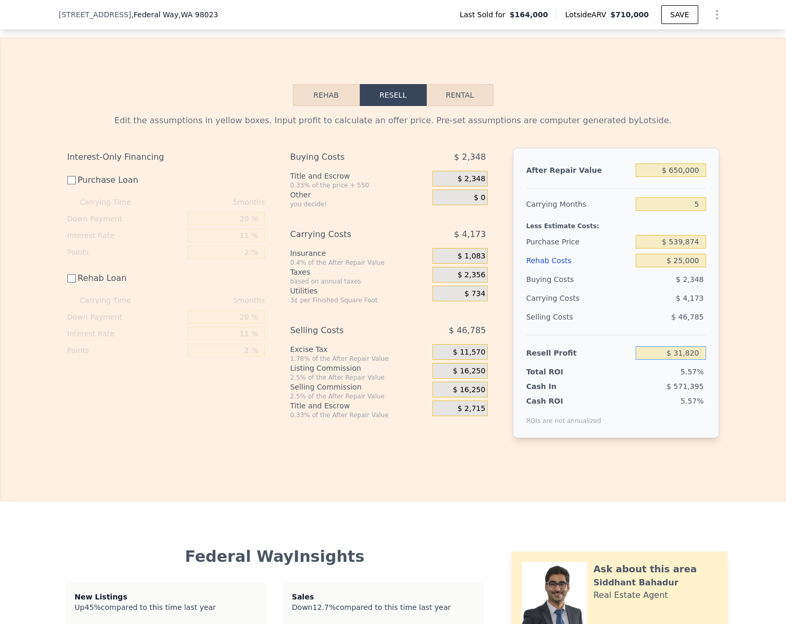
click at [697, 360] on input "$ 31,820" at bounding box center [671, 353] width 70 height 14
click at [317, 106] on button "Rehab" at bounding box center [326, 95] width 67 height 22
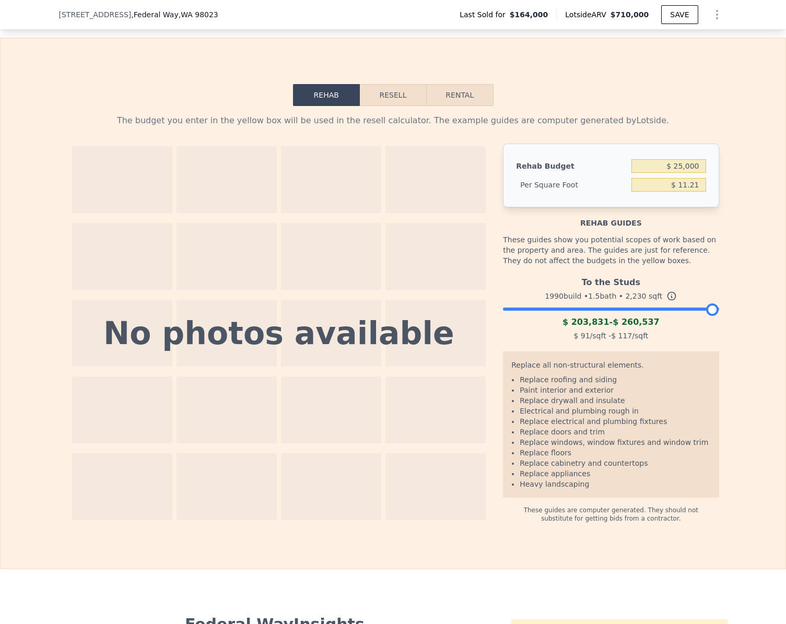
click at [535, 310] on div at bounding box center [611, 307] width 216 height 6
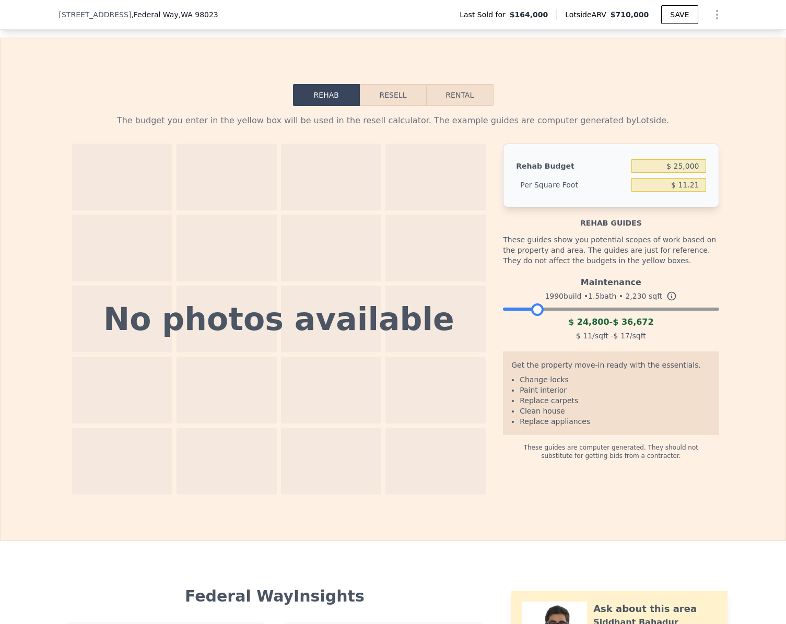
click at [380, 106] on button "Resell" at bounding box center [393, 95] width 66 height 22
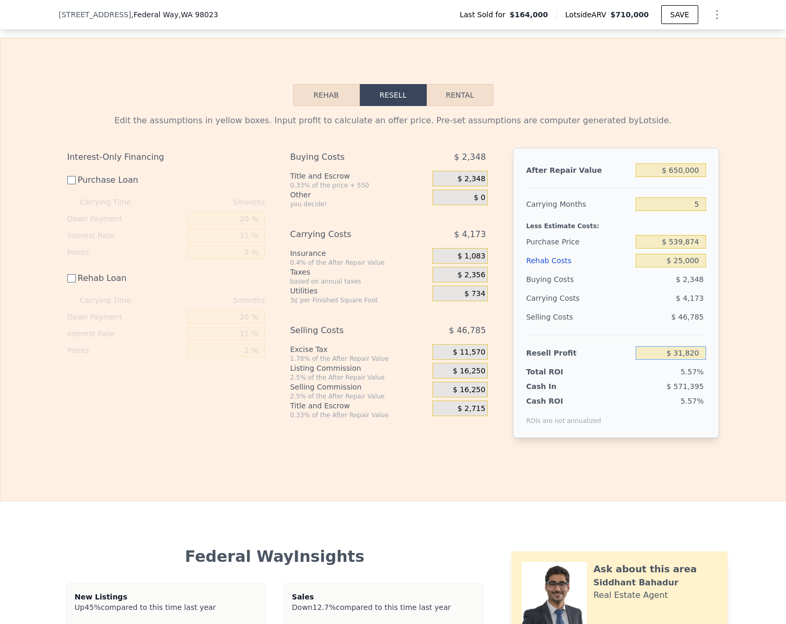
click at [701, 360] on input "$ 31,820" at bounding box center [671, 353] width 70 height 14
type input "$ 30,000"
click at [704, 502] on div "Rehab Resell Rental Edit the assumptions in yellow boxes. Input profit to calcu…" at bounding box center [393, 270] width 786 height 464
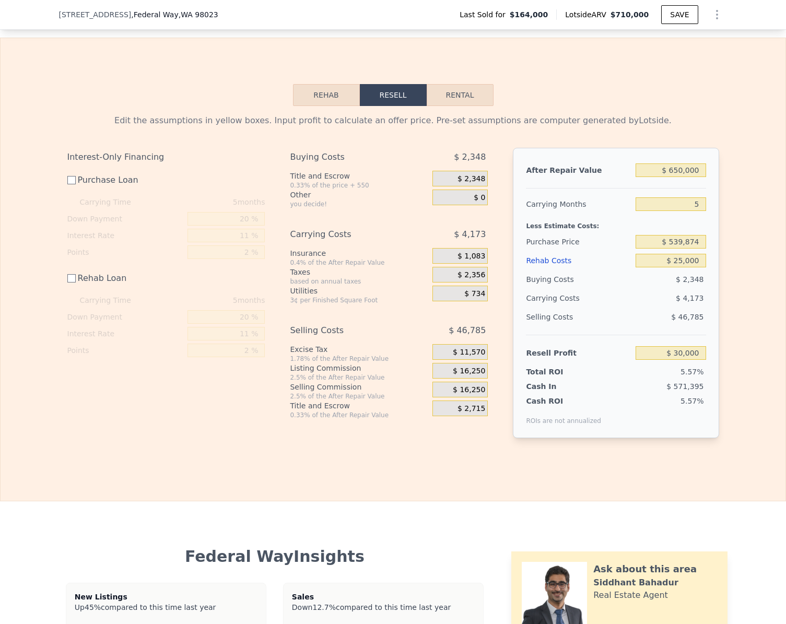
type input "$ 541,688"
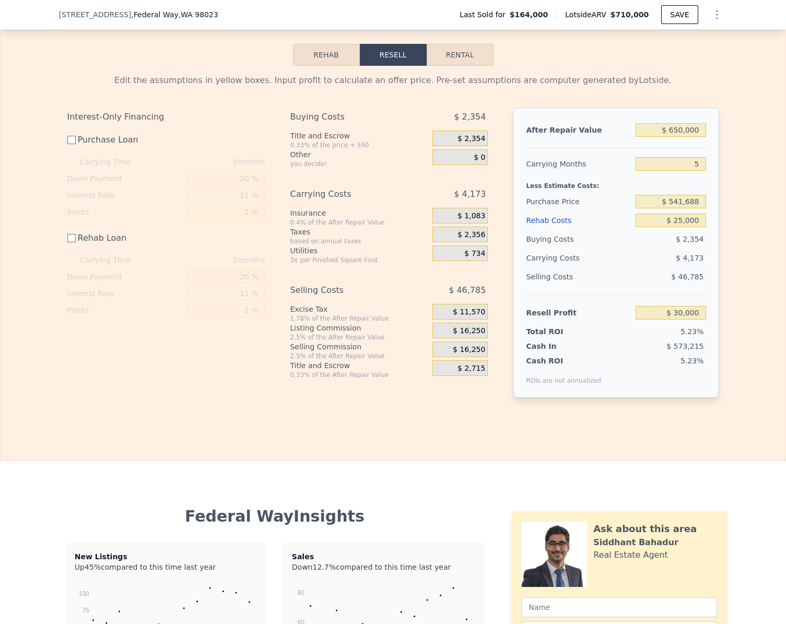
scroll to position [1330, 0]
